Goal: Information Seeking & Learning: Compare options

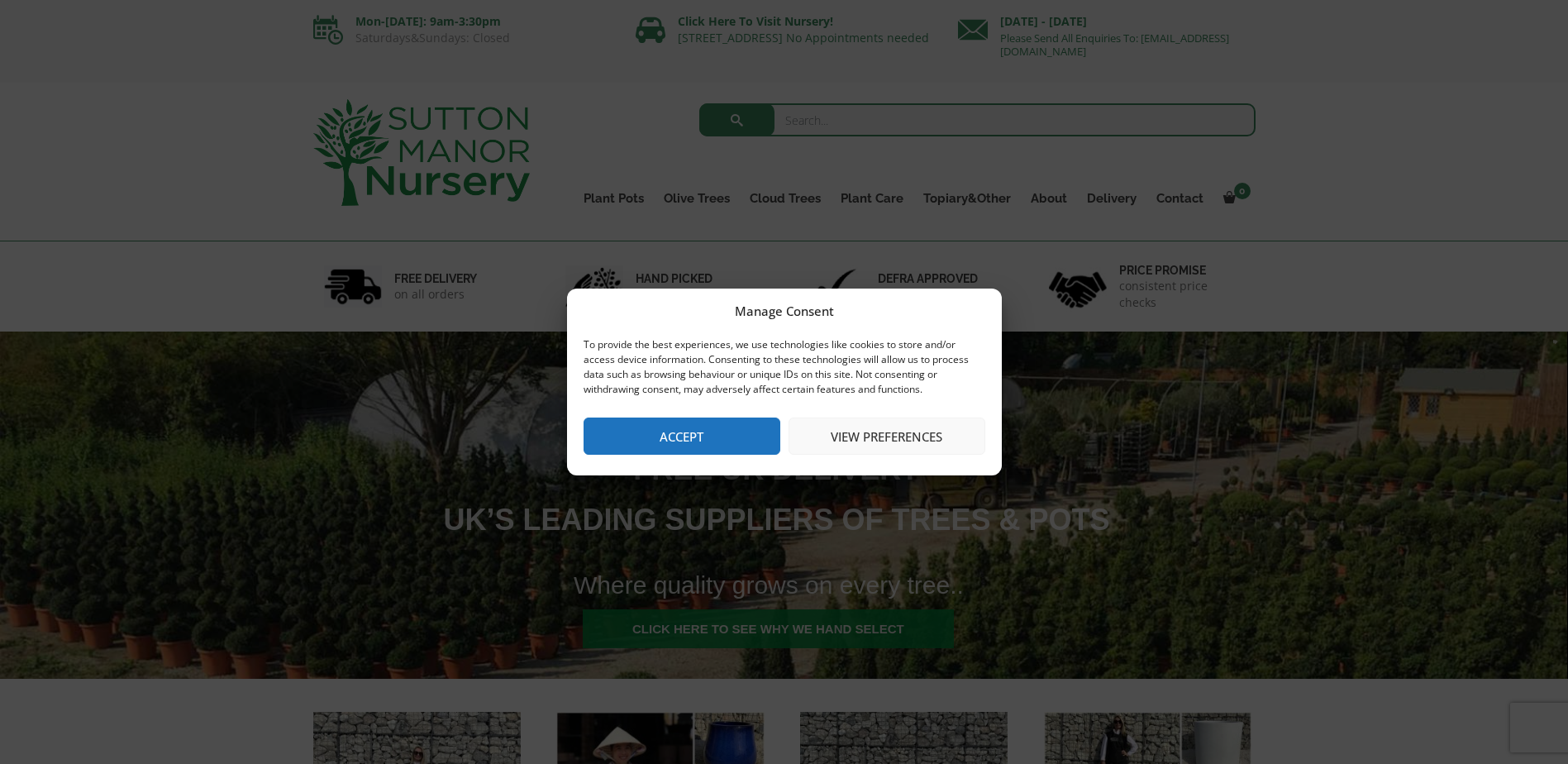
click at [682, 442] on button "Accept" at bounding box center [682, 435] width 197 height 37
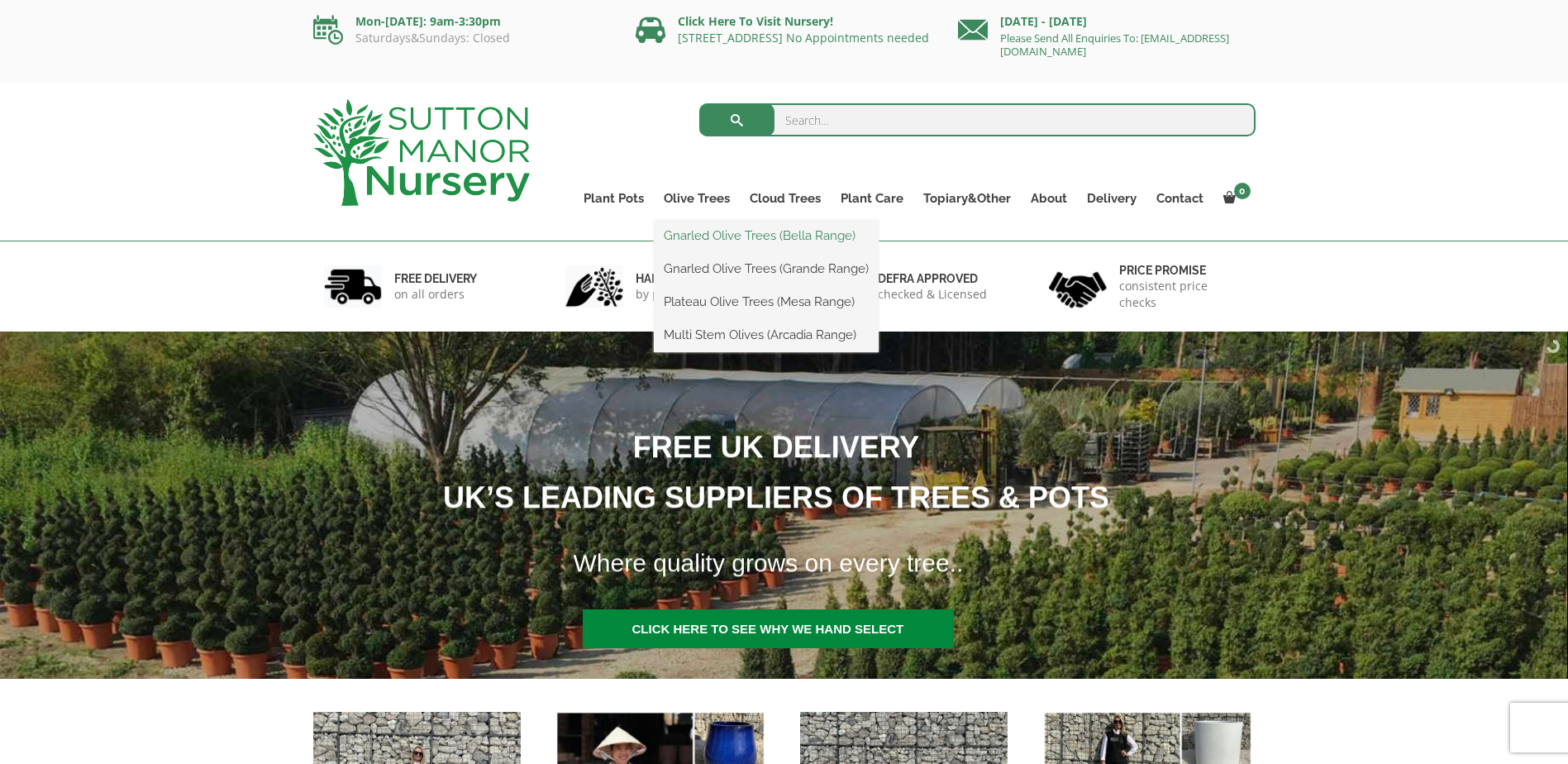
click at [733, 237] on link "Gnarled Olive Trees (Bella Range)" at bounding box center [766, 236] width 225 height 25
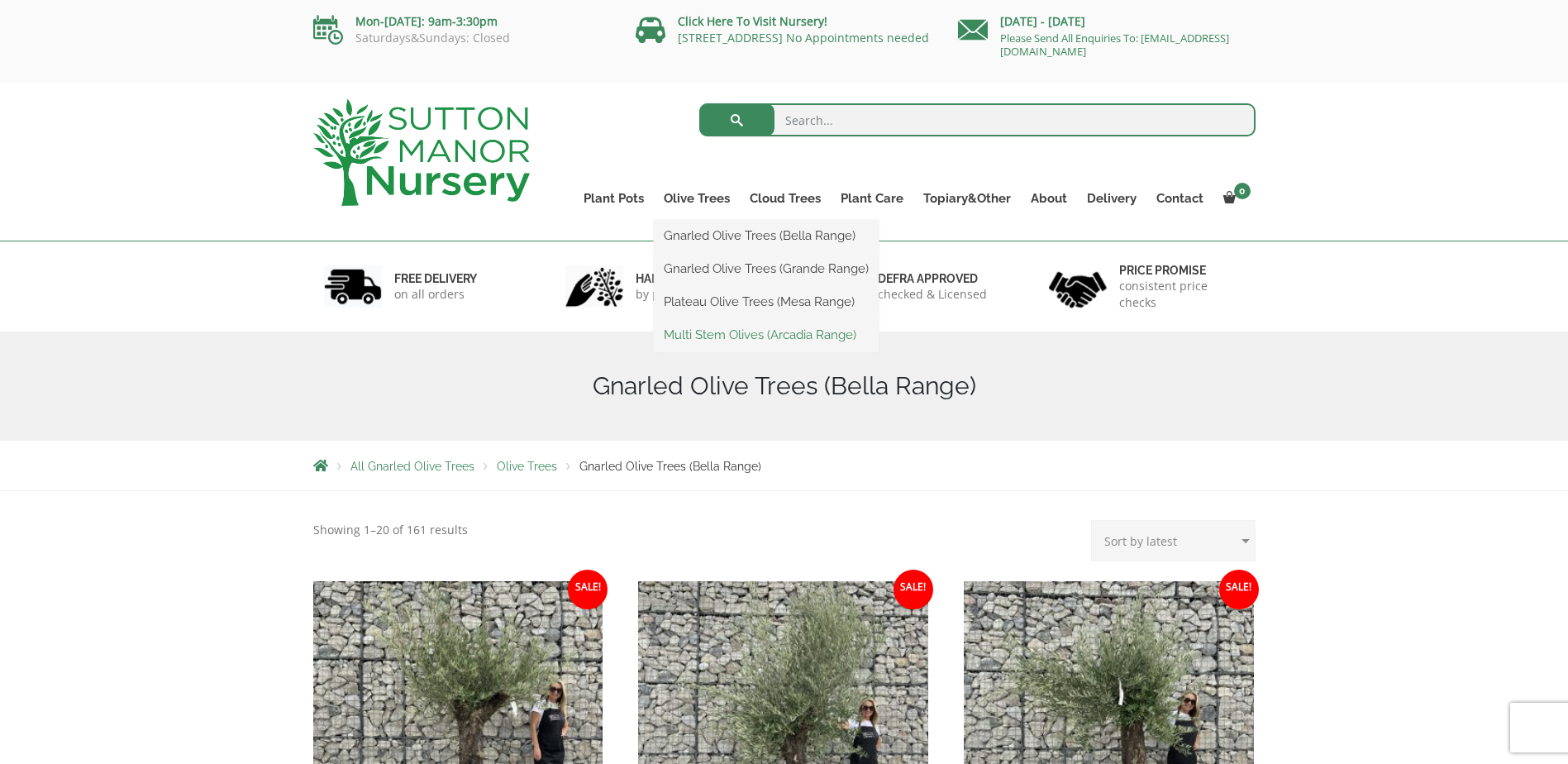
click at [711, 330] on link "Multi Stem Olives (Arcadia Range)" at bounding box center [766, 335] width 225 height 25
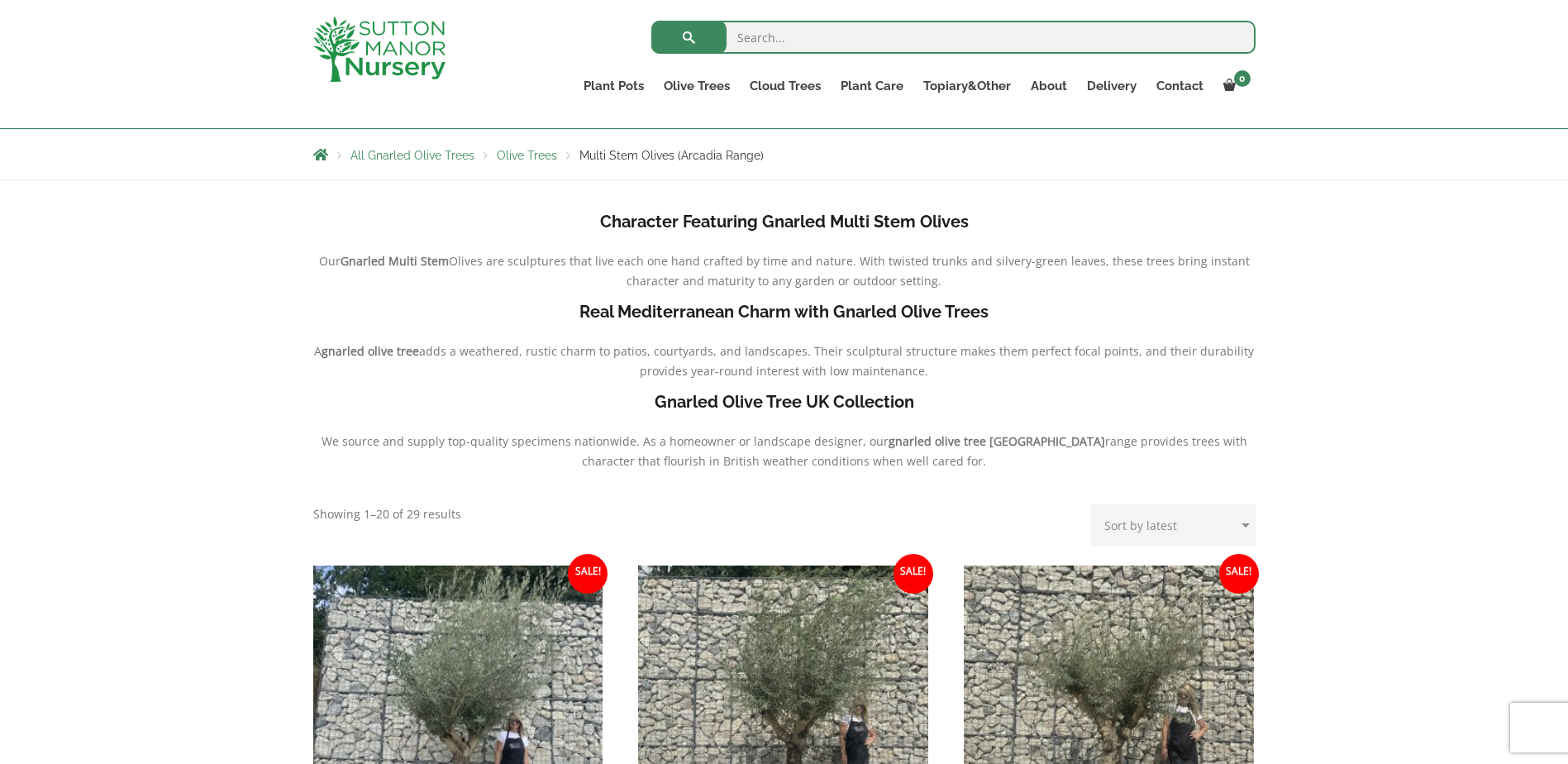
scroll to position [399, 0]
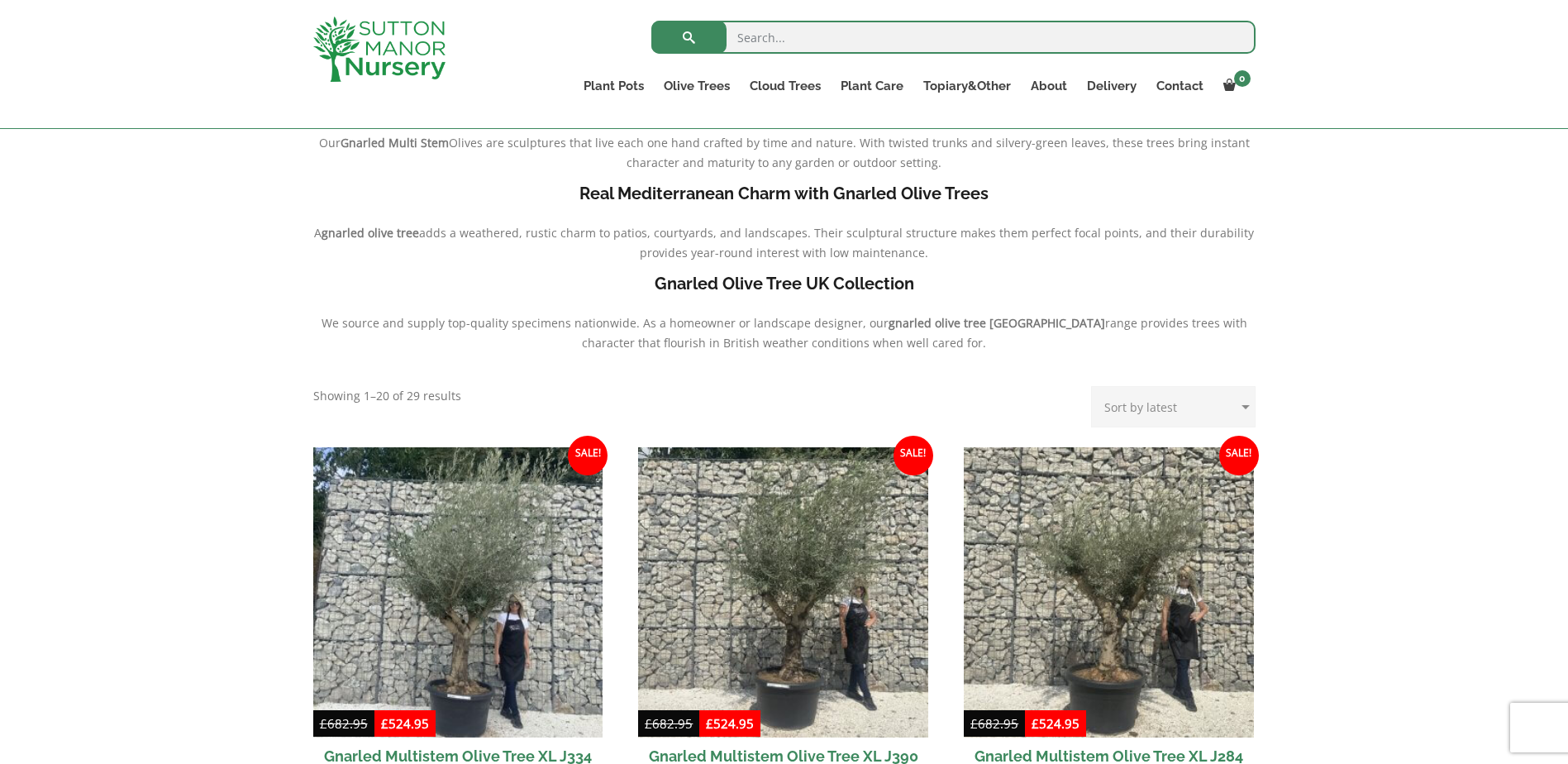
click at [1114, 406] on select "Sort by popularity Sort by latest Sort by price: low to high Sort by price: hig…" at bounding box center [1173, 406] width 165 height 41
select select "price"
click at [1095, 386] on select "Sort by popularity Sort by latest Sort by price: low to high Sort by price: hig…" at bounding box center [1173, 406] width 165 height 41
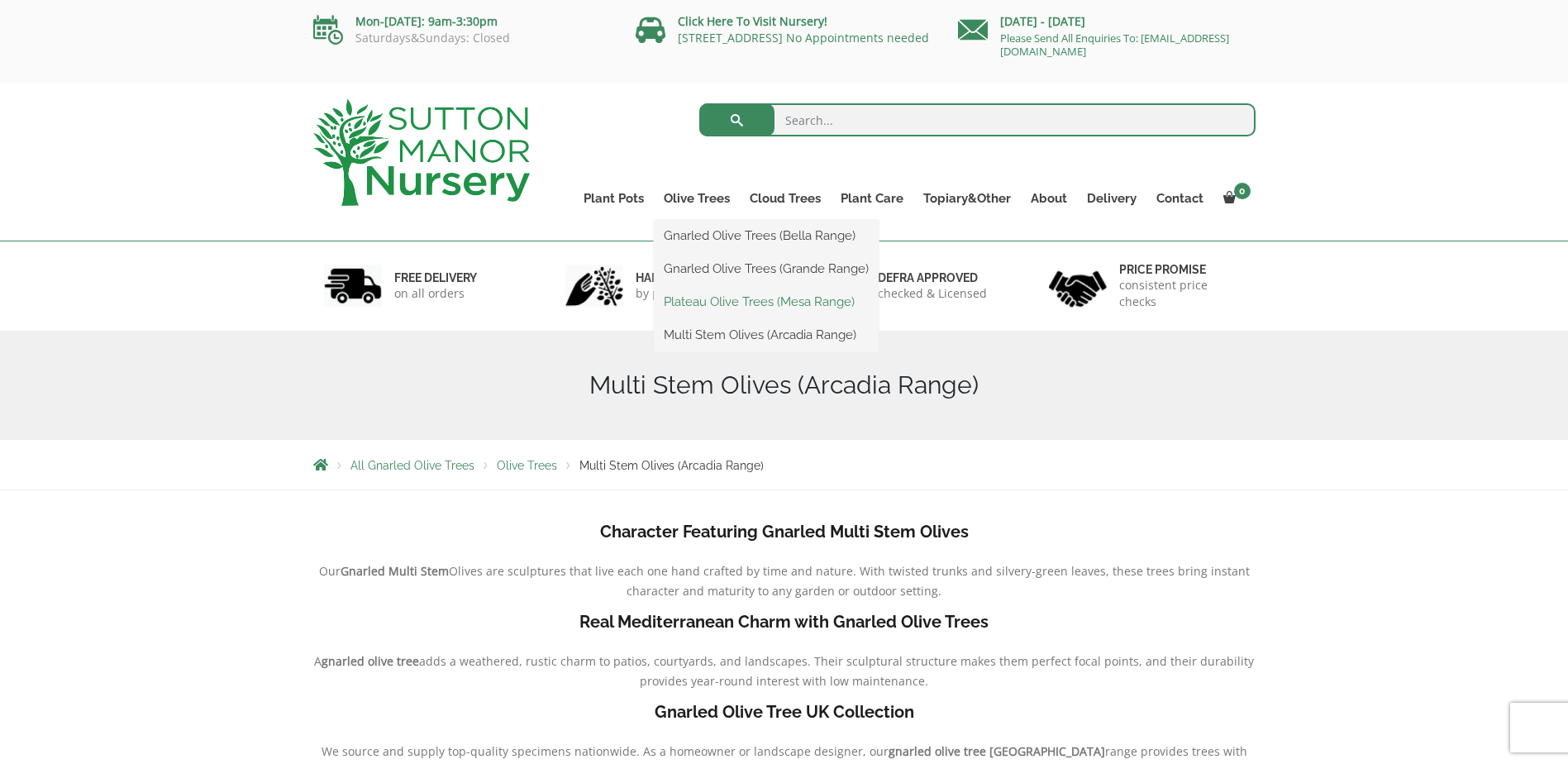
click at [688, 296] on link "Plateau Olive Trees (Mesa Range)" at bounding box center [766, 302] width 225 height 25
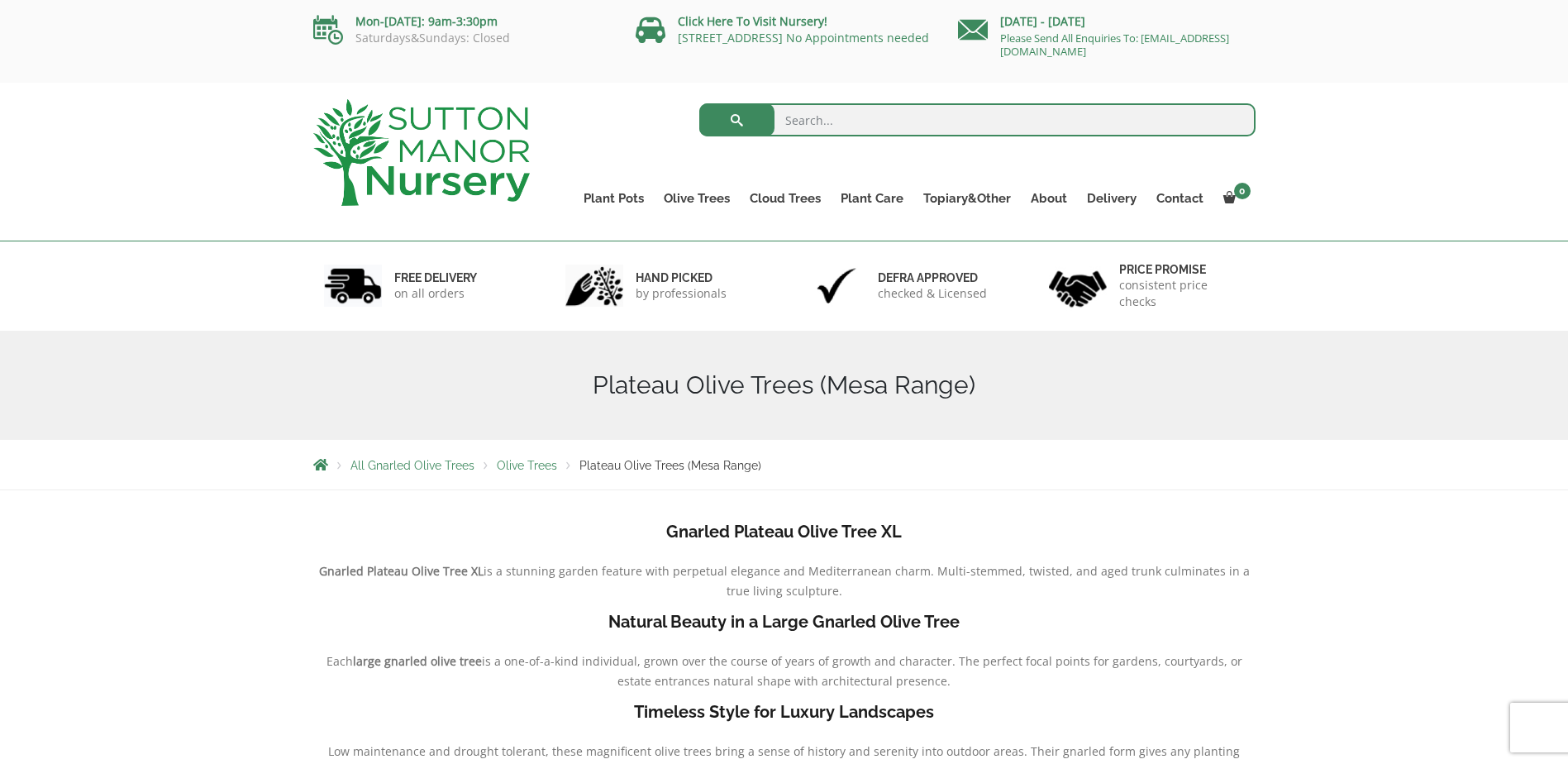
click at [477, 147] on img at bounding box center [422, 152] width 217 height 107
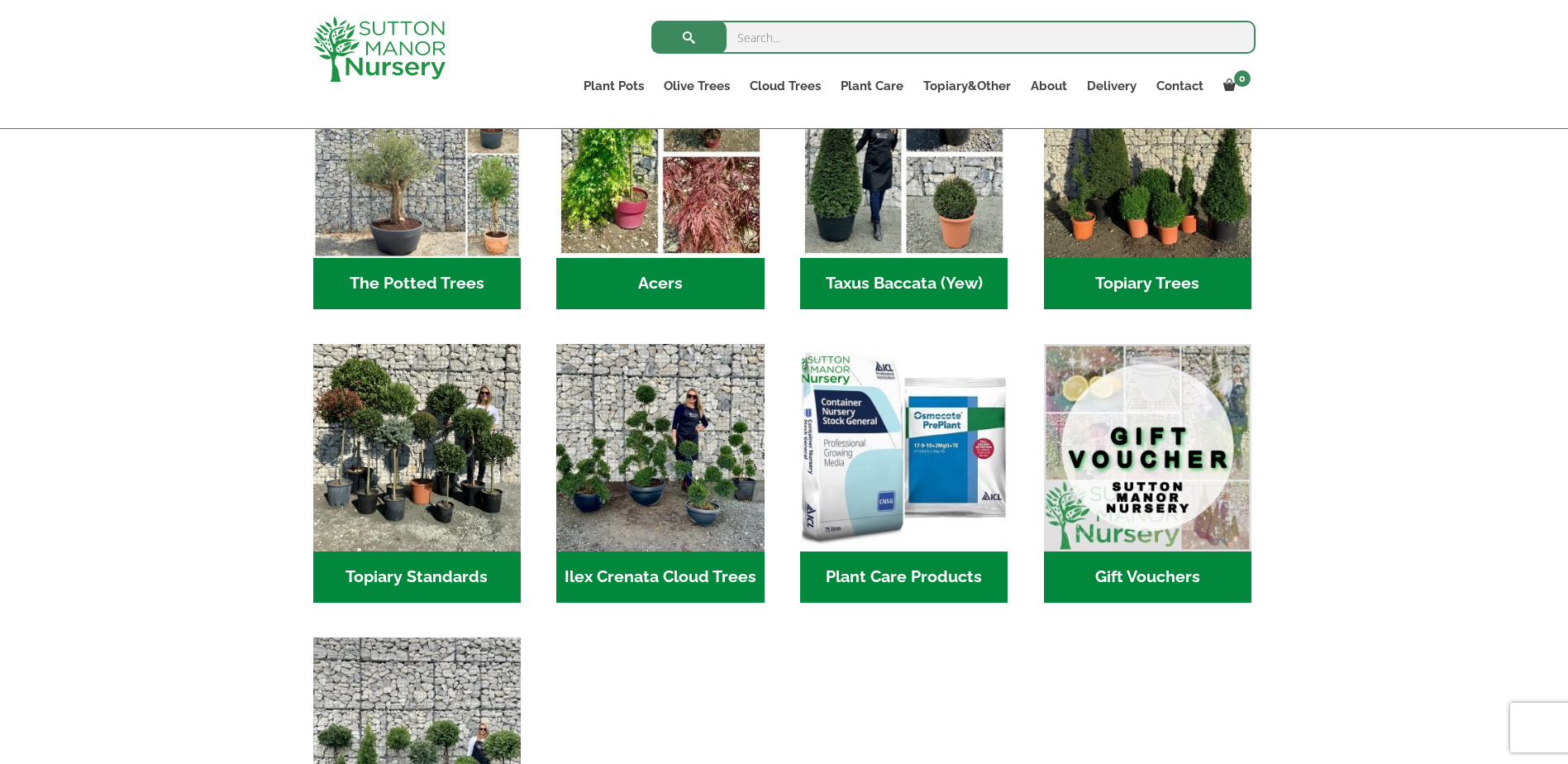
scroll to position [1266, 0]
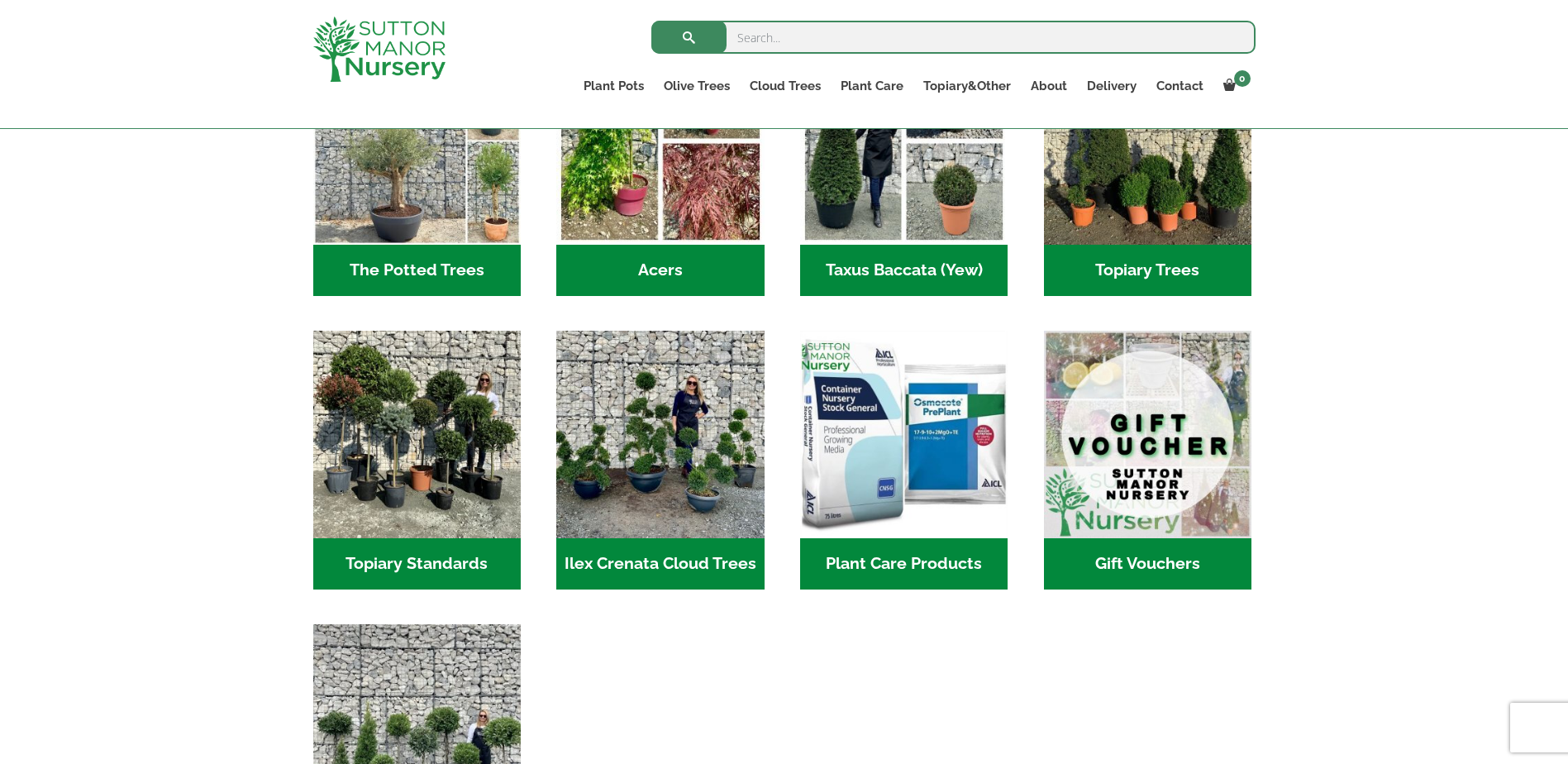
click at [470, 245] on h2 "The Potted Trees (1)" at bounding box center [417, 271] width 208 height 51
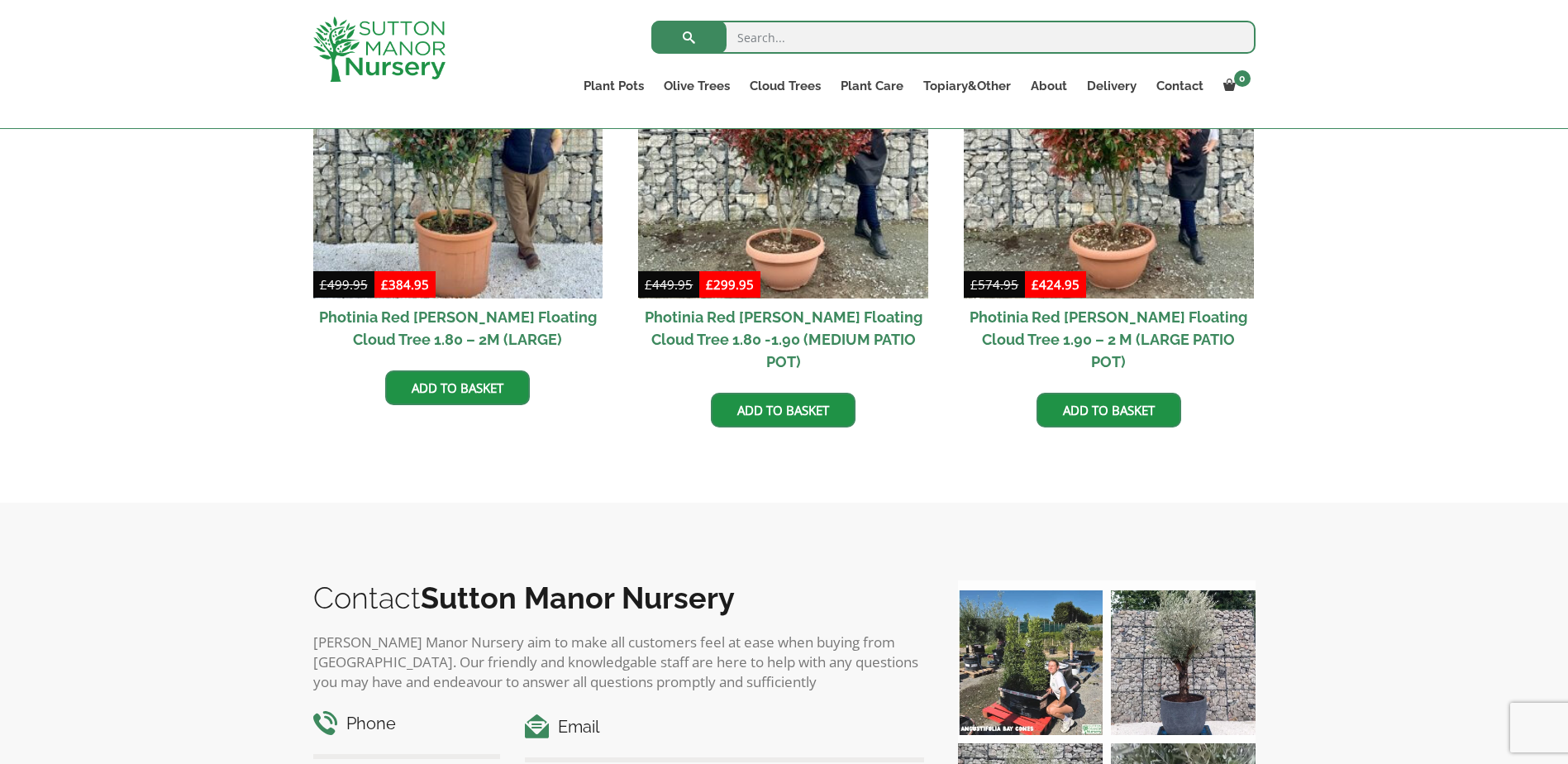
scroll to position [287, 0]
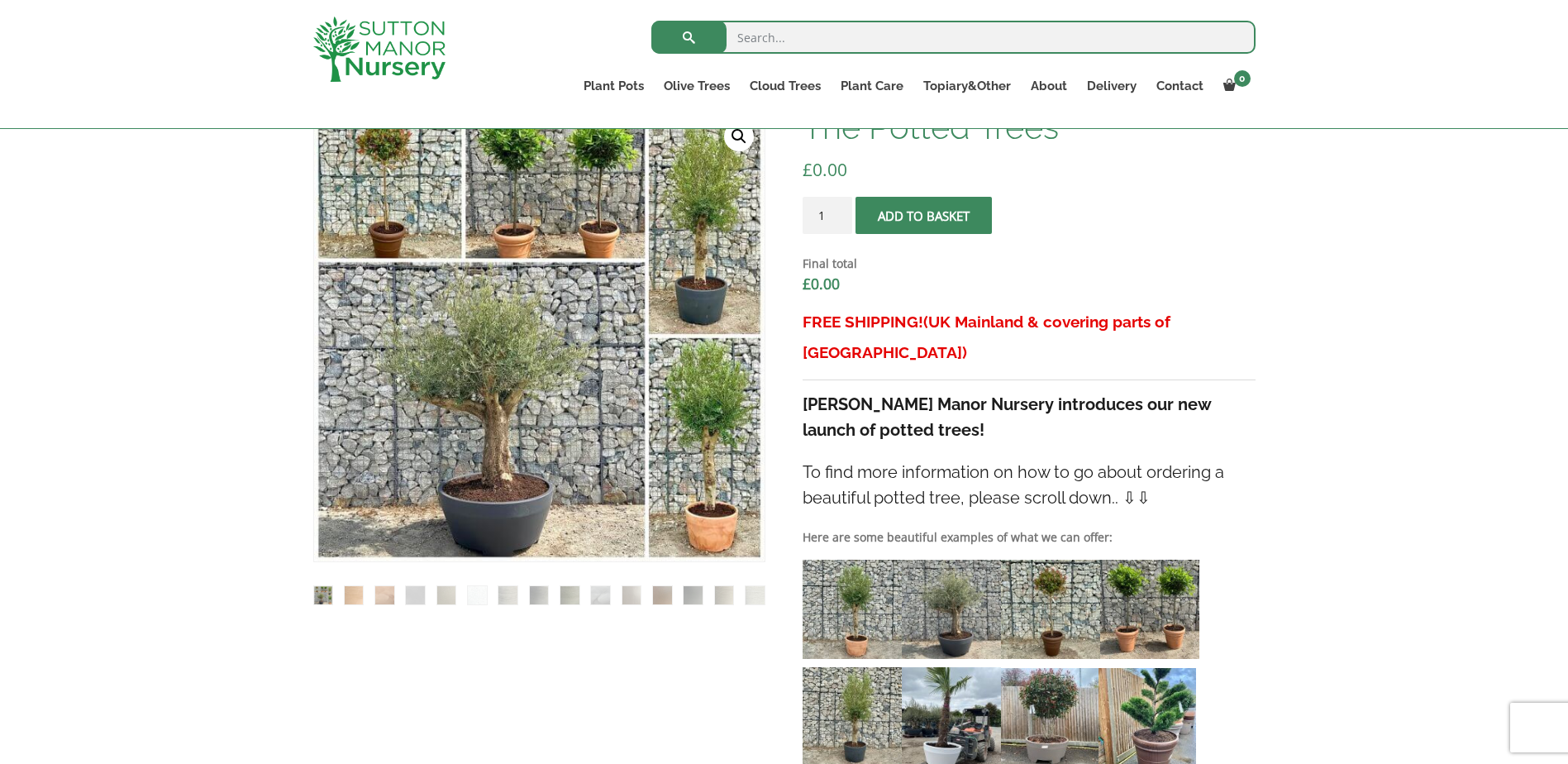
scroll to position [398, 0]
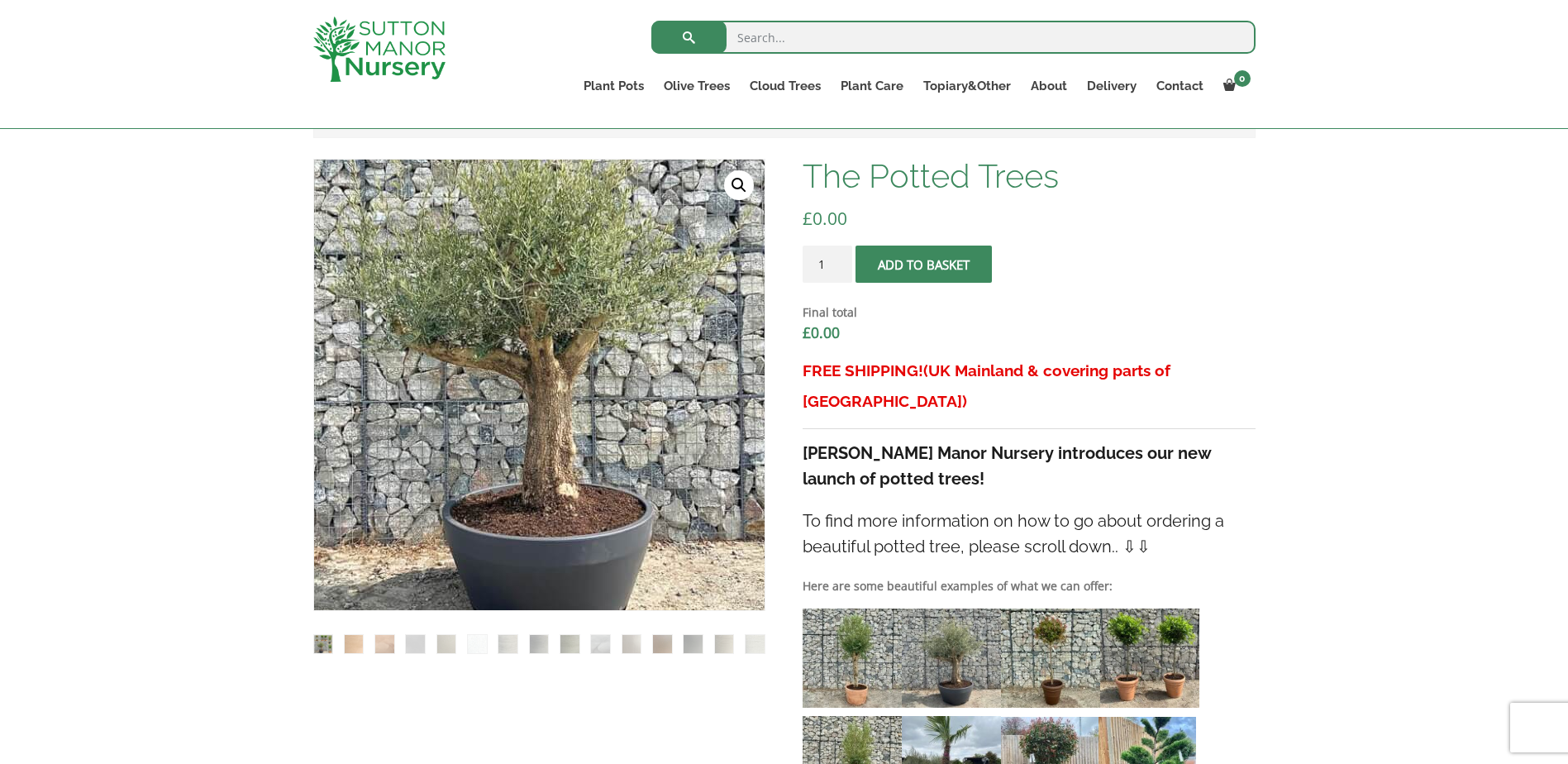
click at [432, 569] on img at bounding box center [628, 232] width 827 height 827
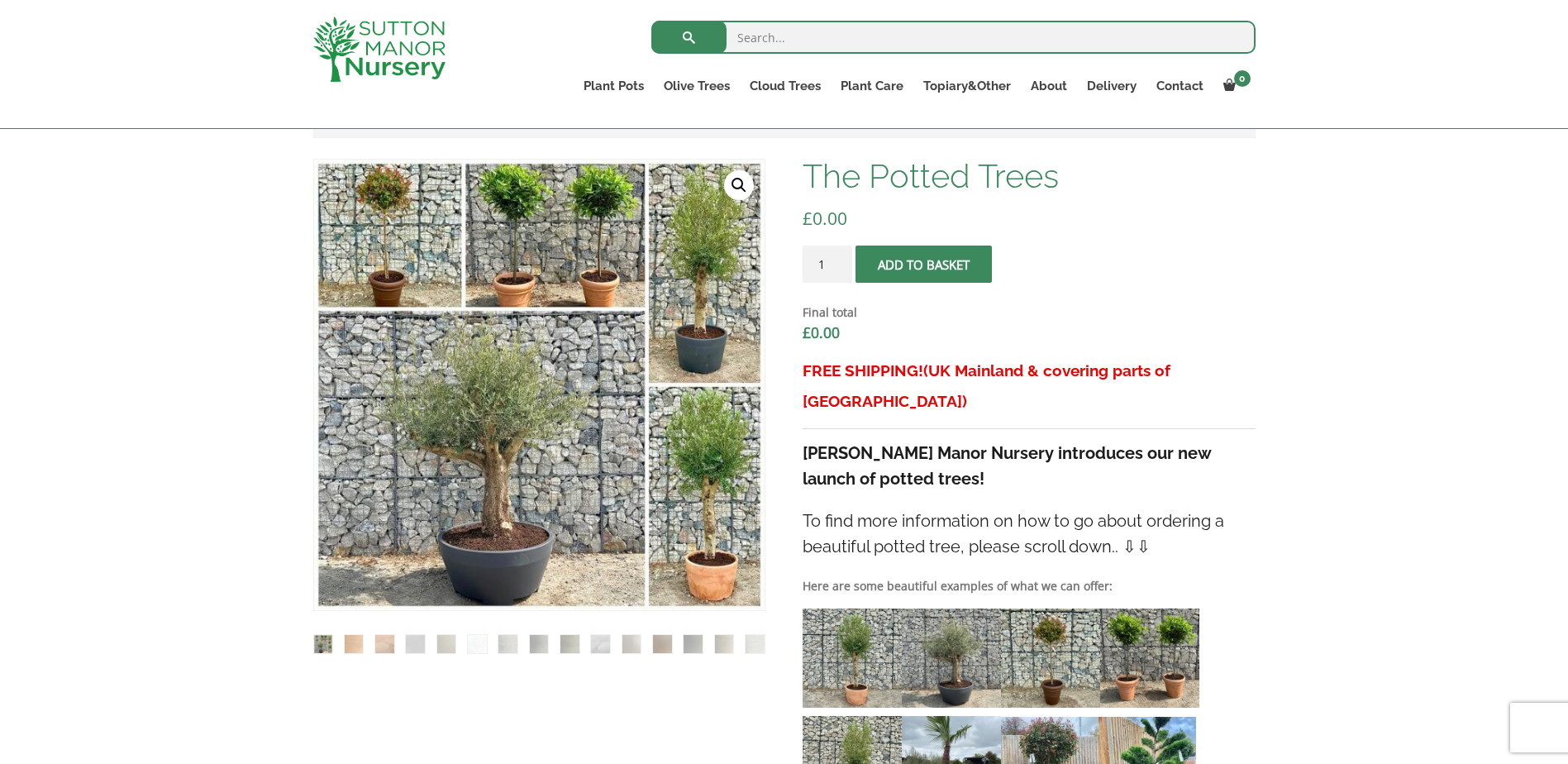
click at [861, 636] on img at bounding box center [852, 658] width 99 height 99
click at [955, 635] on img at bounding box center [952, 658] width 99 height 99
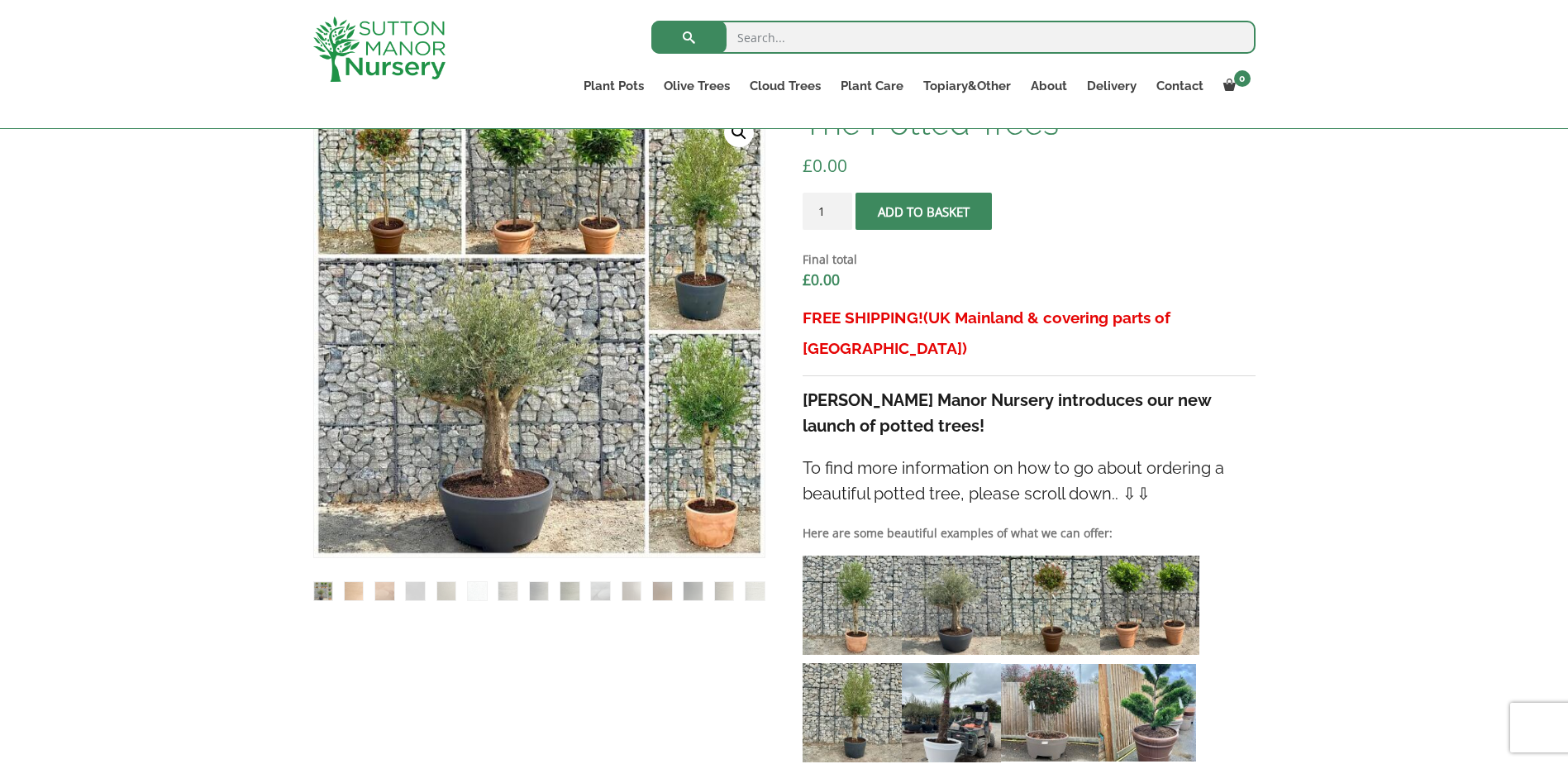
scroll to position [481, 0]
